Goal: Task Accomplishment & Management: Complete application form

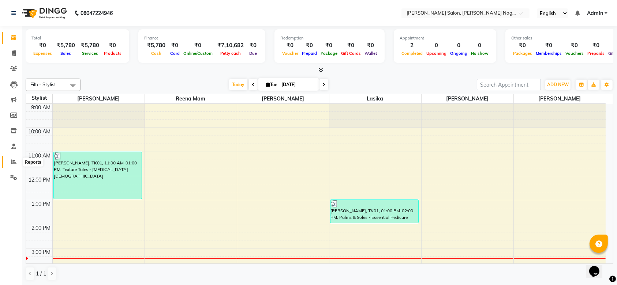
click at [12, 162] on icon at bounding box center [13, 161] width 5 height 5
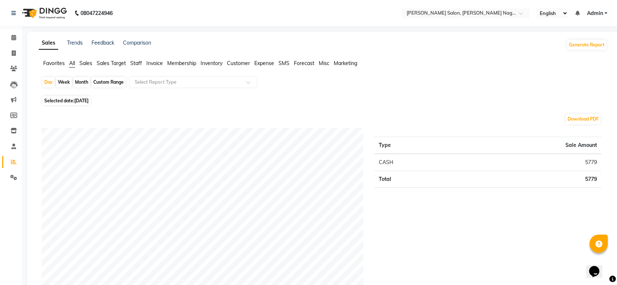
scroll to position [0, 0]
click at [11, 52] on span at bounding box center [13, 53] width 13 height 8
select select "service"
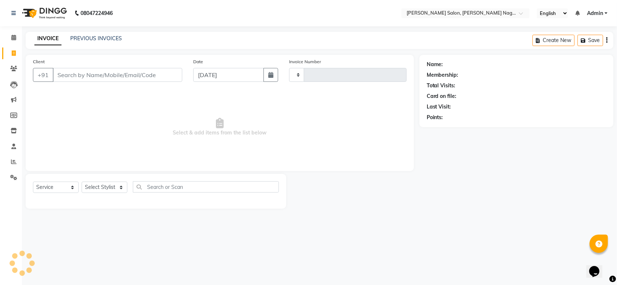
type input "1060"
select select "6221"
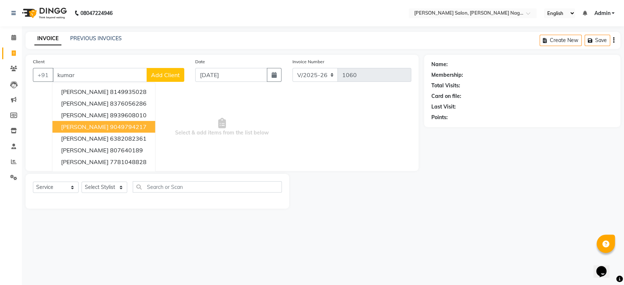
click at [81, 128] on span "[PERSON_NAME]" at bounding box center [84, 126] width 47 height 7
type input "9049794217"
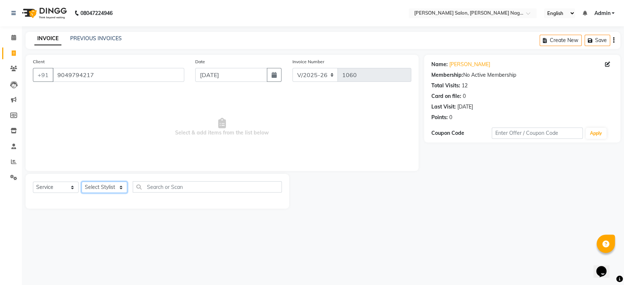
click at [109, 189] on select "Select Stylist [PERSON_NAME] lasika [PERSON_NAME] mam [PERSON_NAME] [PERSON_NAM…" at bounding box center [105, 187] width 46 height 11
select select "83987"
click at [82, 182] on select "Select Stylist [PERSON_NAME] lasika [PERSON_NAME] mam [PERSON_NAME] [PERSON_NAM…" at bounding box center [105, 187] width 46 height 11
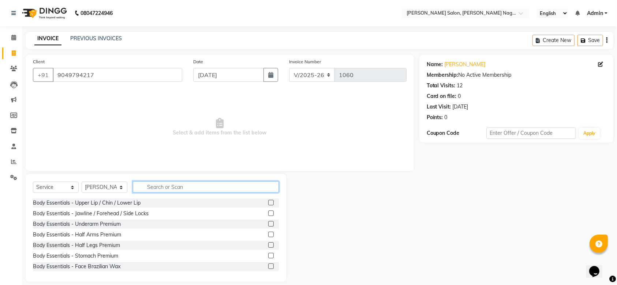
click at [224, 186] on input "text" at bounding box center [206, 186] width 146 height 11
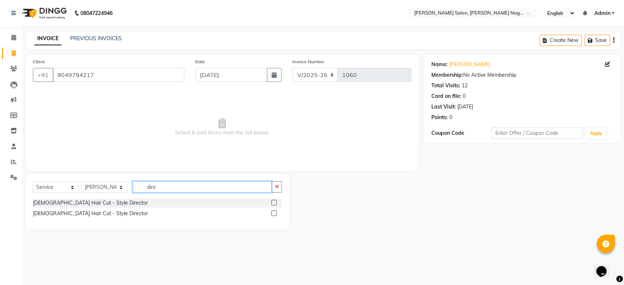
type input "dire"
click at [274, 211] on label at bounding box center [273, 213] width 5 height 5
click at [274, 211] on input "checkbox" at bounding box center [273, 213] width 5 height 5
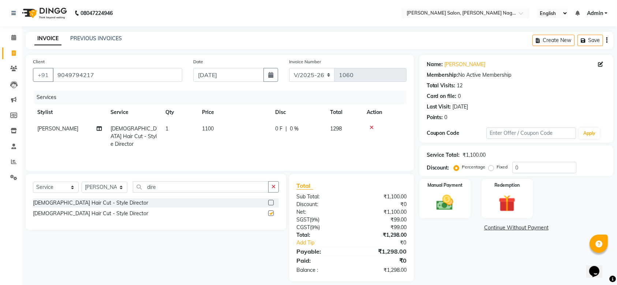
checkbox input "false"
click at [360, 191] on div "Total Sub Total: ₹1,100.00 Discount: ₹0 Net: ₹1,100.00 SGST ( 9% ) ₹99.00 CGST …" at bounding box center [351, 227] width 110 height 93
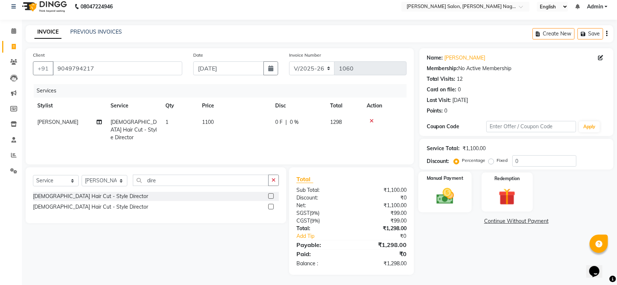
click at [438, 203] on img at bounding box center [445, 196] width 29 height 20
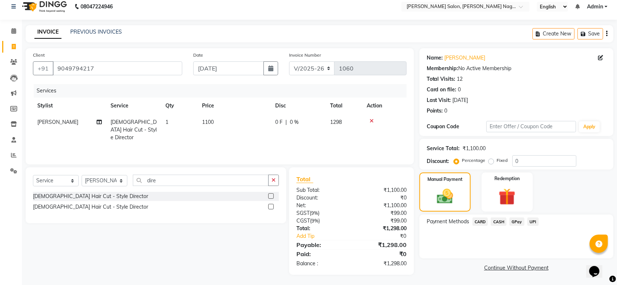
click at [532, 221] on span "UPI" at bounding box center [532, 222] width 11 height 8
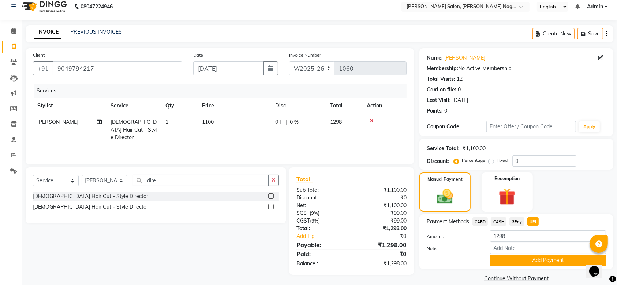
scroll to position [16, 0]
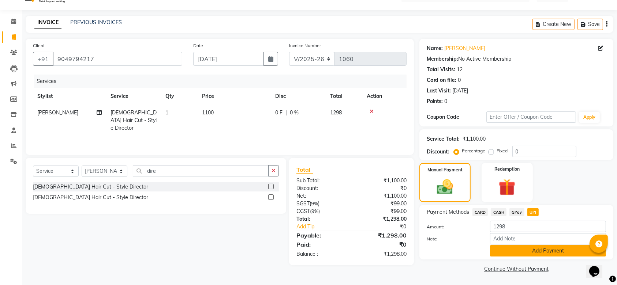
click at [542, 253] on button "Add Payment" at bounding box center [548, 250] width 116 height 11
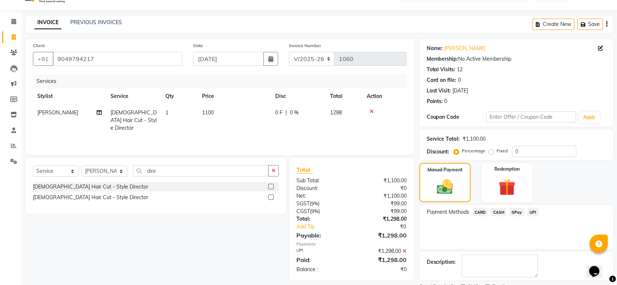
scroll to position [47, 0]
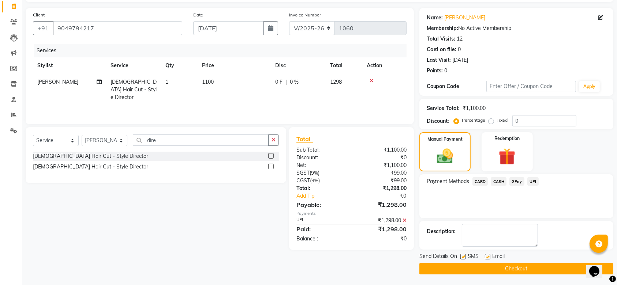
click at [527, 271] on button "Checkout" at bounding box center [516, 268] width 194 height 11
